Goal: Task Accomplishment & Management: Use online tool/utility

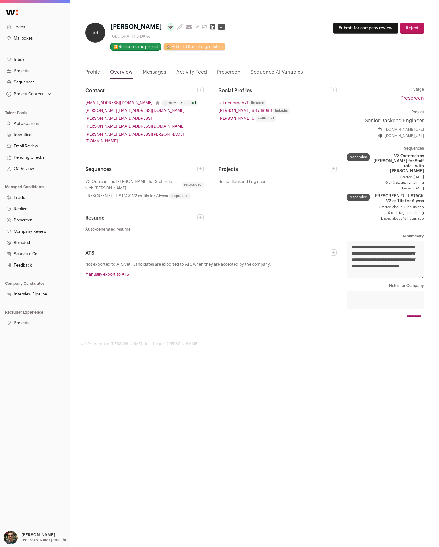
click at [242, 74] on nav "Profile Overview Messages Activity Feed Prescreen Sequence AI Variables" at bounding box center [254, 73] width 349 height 11
click at [219, 73] on link "Prescreen" at bounding box center [229, 73] width 24 height 11
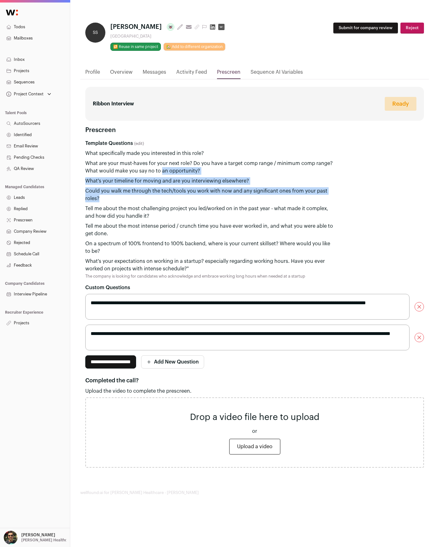
drag, startPoint x: 160, startPoint y: 168, endPoint x: 182, endPoint y: 203, distance: 41.3
click at [182, 203] on div "Template Questions (edit) What specifically made you interested in this role? W…" at bounding box center [254, 209] width 339 height 139
click at [166, 180] on div "What's your timeline for moving and are you interviewing elsewhere?" at bounding box center [210, 181] width 251 height 8
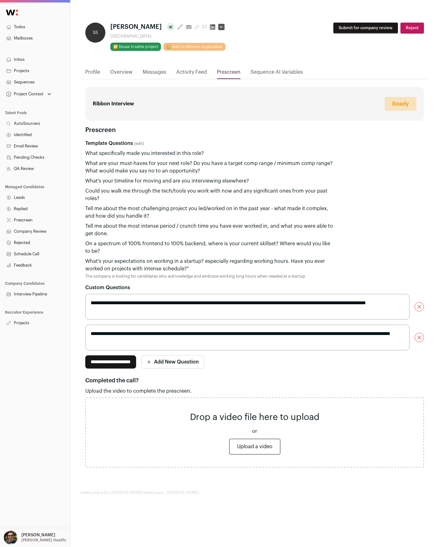
click at [364, 263] on div "Template Questions (edit) What specifically made you interested in this role? W…" at bounding box center [254, 209] width 339 height 139
click at [279, 54] on div "**********" at bounding box center [254, 41] width 339 height 36
click at [164, 142] on div "Template Questions (edit)" at bounding box center [254, 144] width 339 height 8
drag, startPoint x: 151, startPoint y: 153, endPoint x: 172, endPoint y: 158, distance: 22.2
click at [172, 158] on div "Template Questions (edit) What specifically made you interested in this role? W…" at bounding box center [254, 209] width 339 height 139
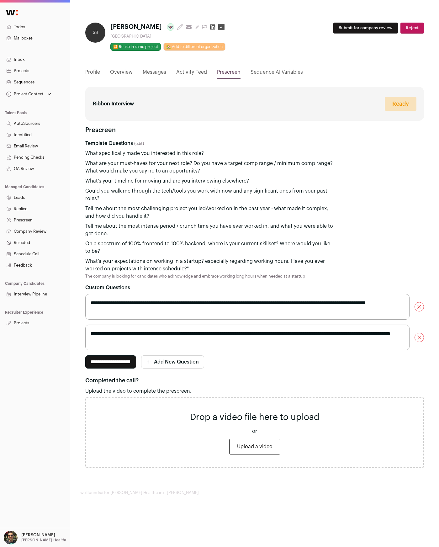
click at [186, 161] on div "What are your must-haves for your next role? Do you have a target comp range / …" at bounding box center [210, 167] width 251 height 15
drag, startPoint x: 190, startPoint y: 155, endPoint x: 191, endPoint y: 167, distance: 11.7
click at [191, 166] on div "Template Questions (edit) What specifically made you interested in this role? W…" at bounding box center [254, 209] width 339 height 139
click at [191, 167] on div "What are your must-haves for your next role? Do you have a target comp range / …" at bounding box center [210, 167] width 251 height 15
click at [415, 249] on div "Template Questions (edit) What specifically made you interested in this role? W…" at bounding box center [254, 209] width 339 height 139
